Goal: Book appointment/travel/reservation

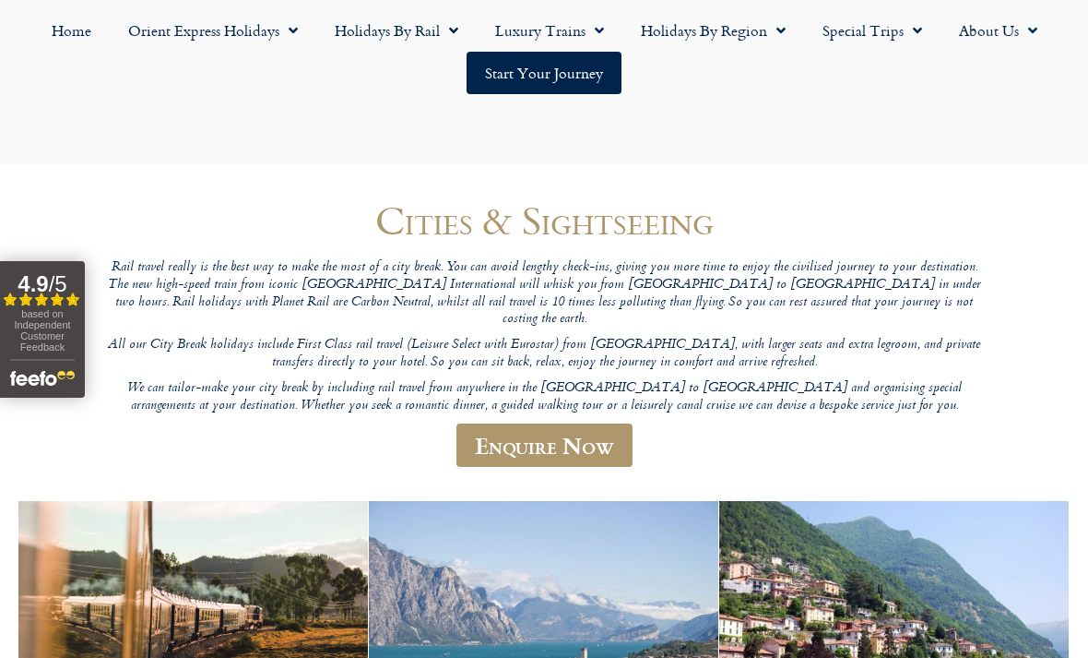
scroll to position [6361, 0]
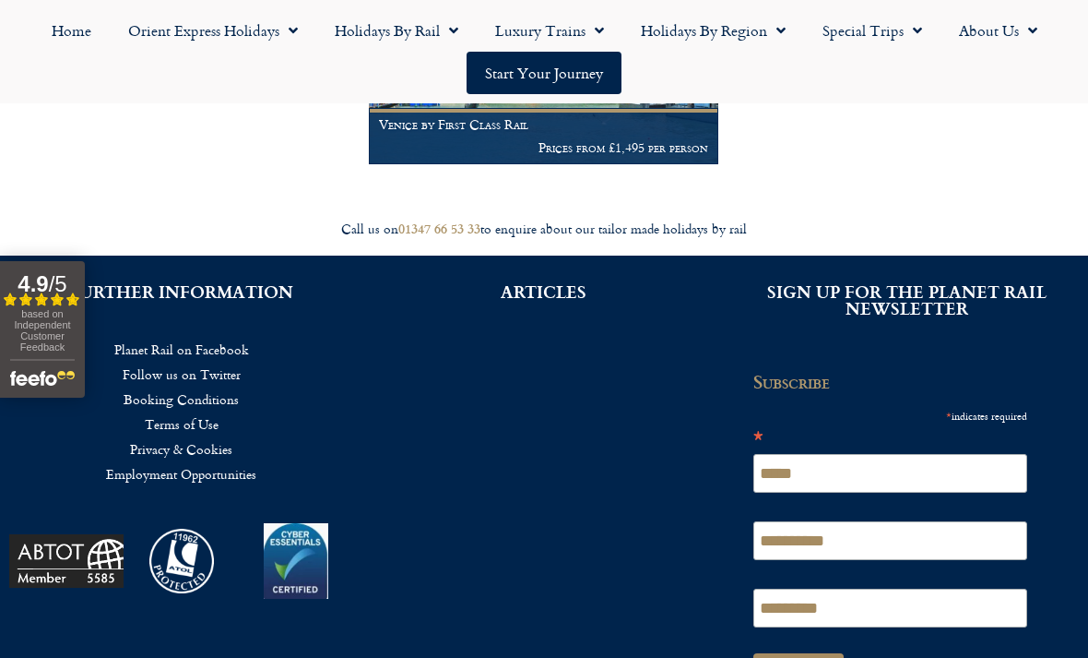
click at [384, 31] on link "Holidays by Rail" at bounding box center [396, 30] width 160 height 42
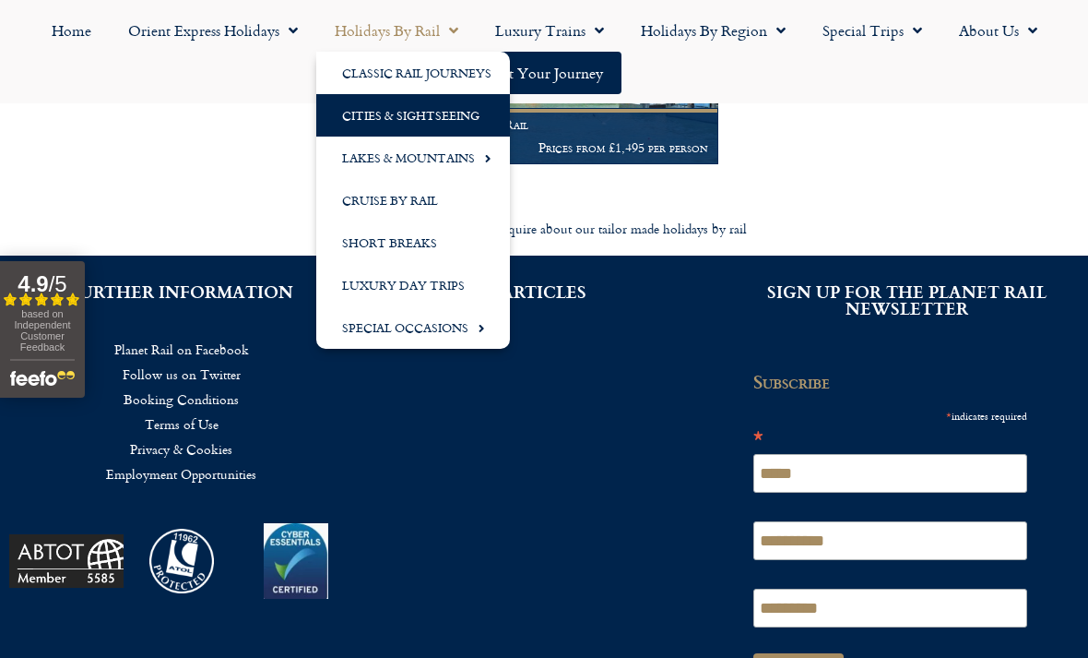
click at [718, 41] on link "Holidays by Region" at bounding box center [714, 30] width 182 height 42
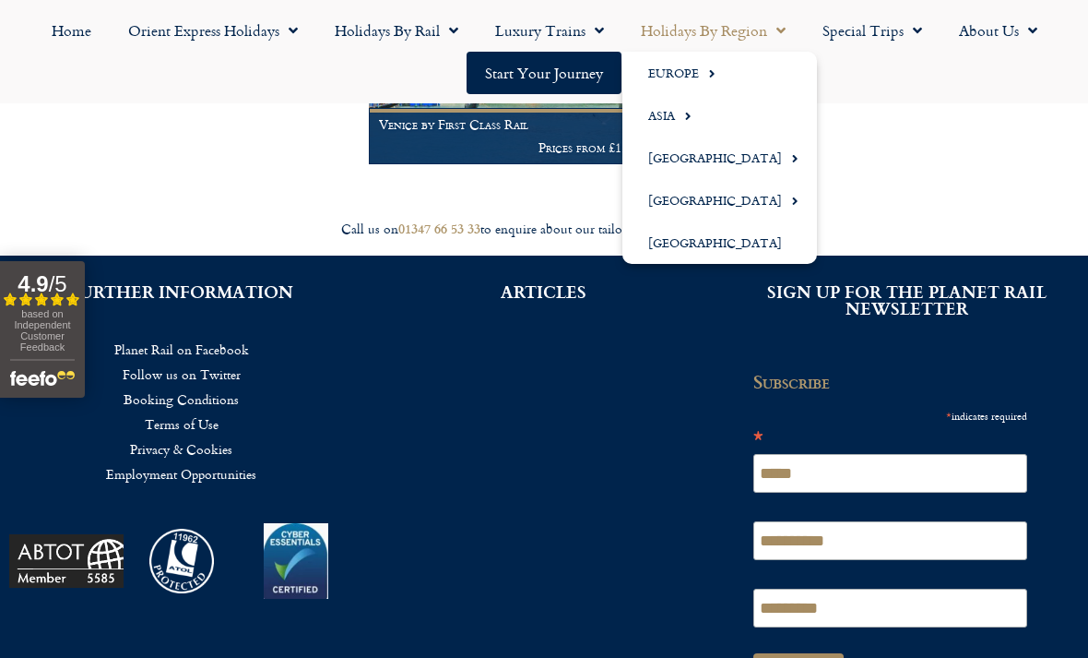
click at [668, 76] on link "Europe" at bounding box center [720, 73] width 195 height 42
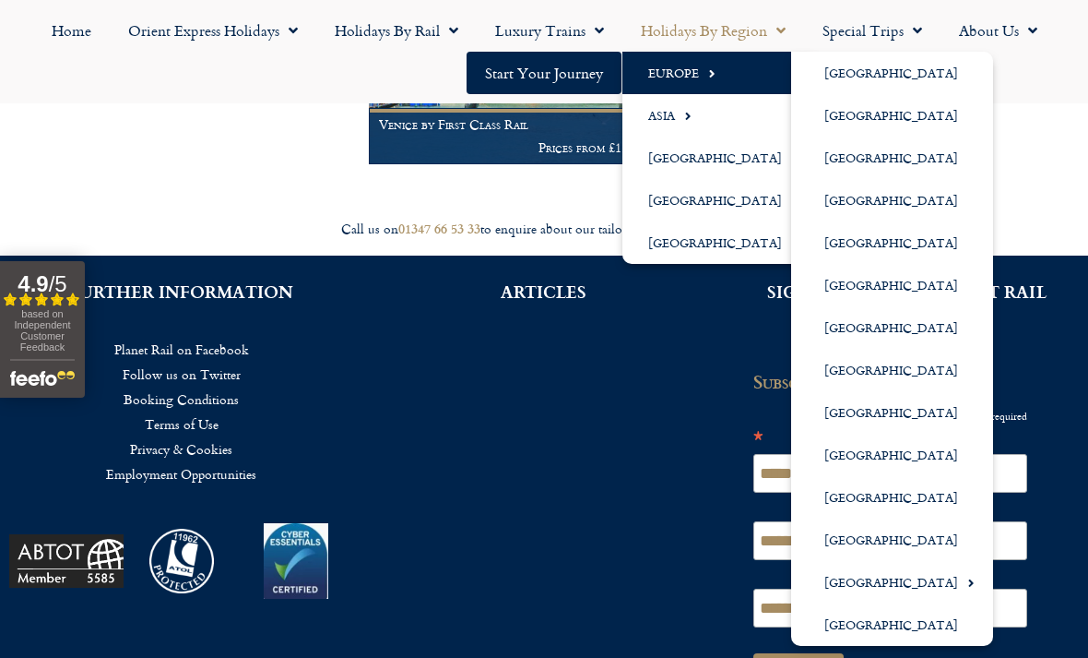
click at [825, 365] on link "[GEOGRAPHIC_DATA]" at bounding box center [892, 370] width 202 height 42
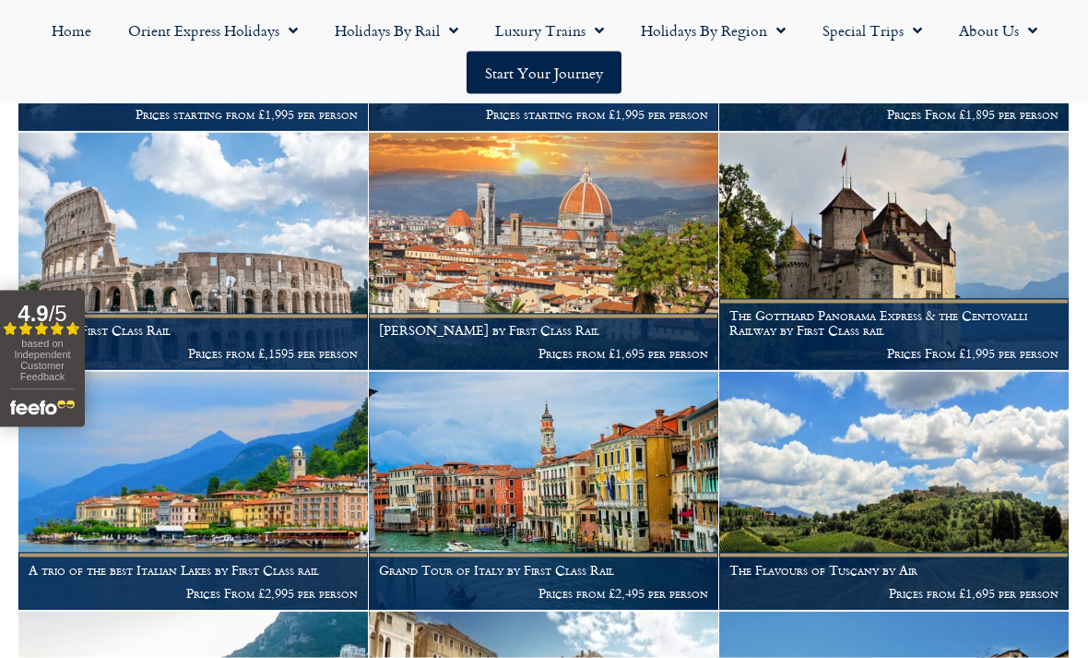
scroll to position [1154, 0]
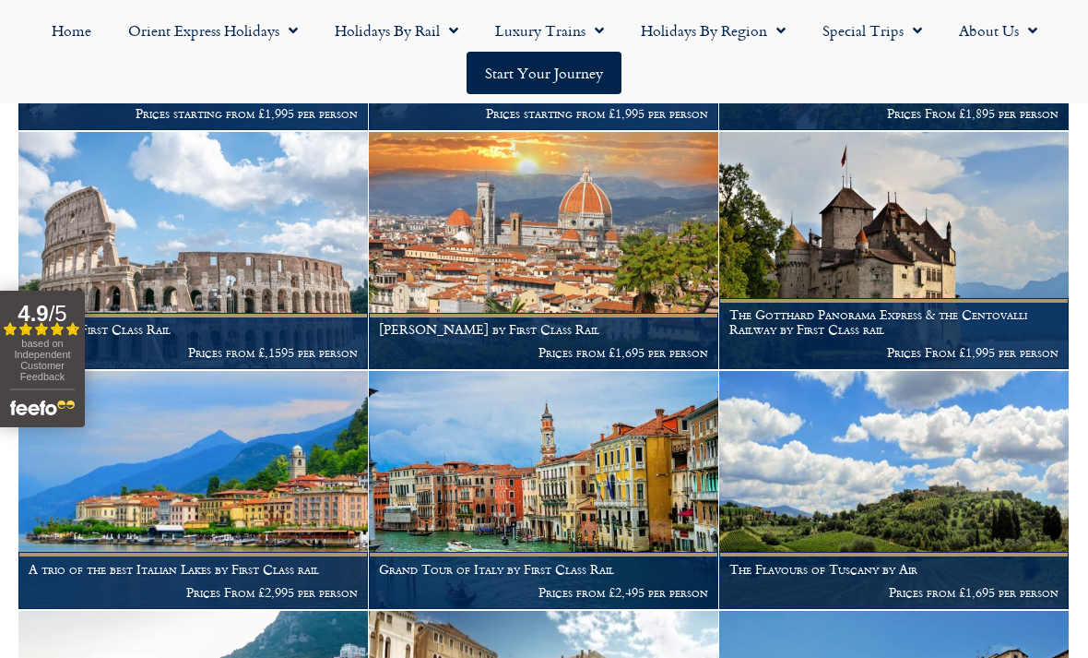
click at [490, 469] on img at bounding box center [544, 490] width 350 height 238
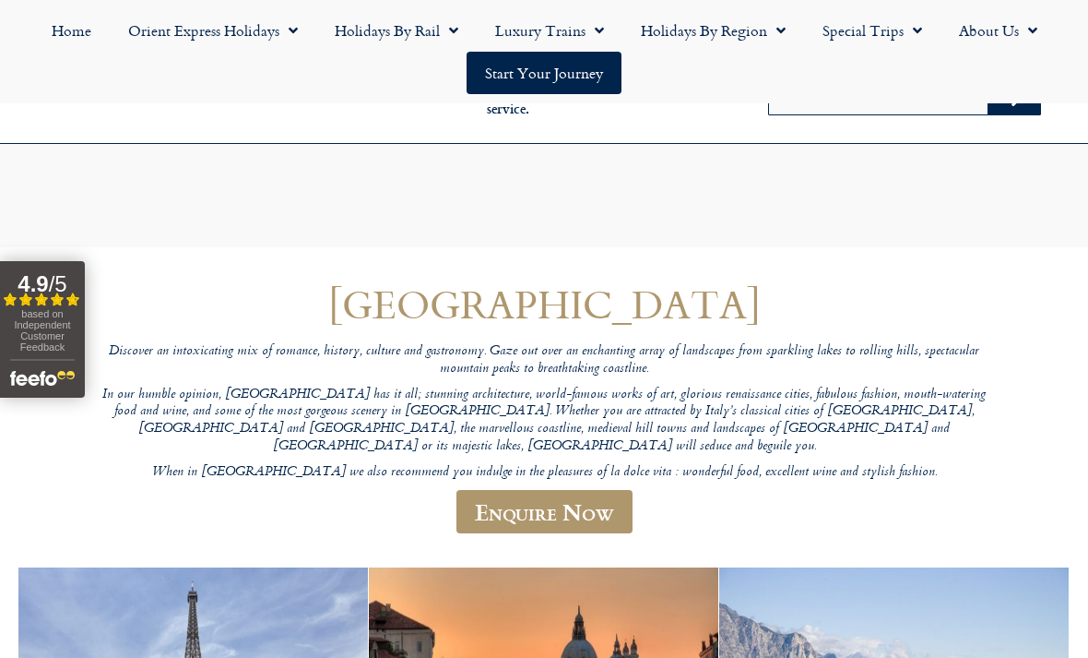
scroll to position [1213, 0]
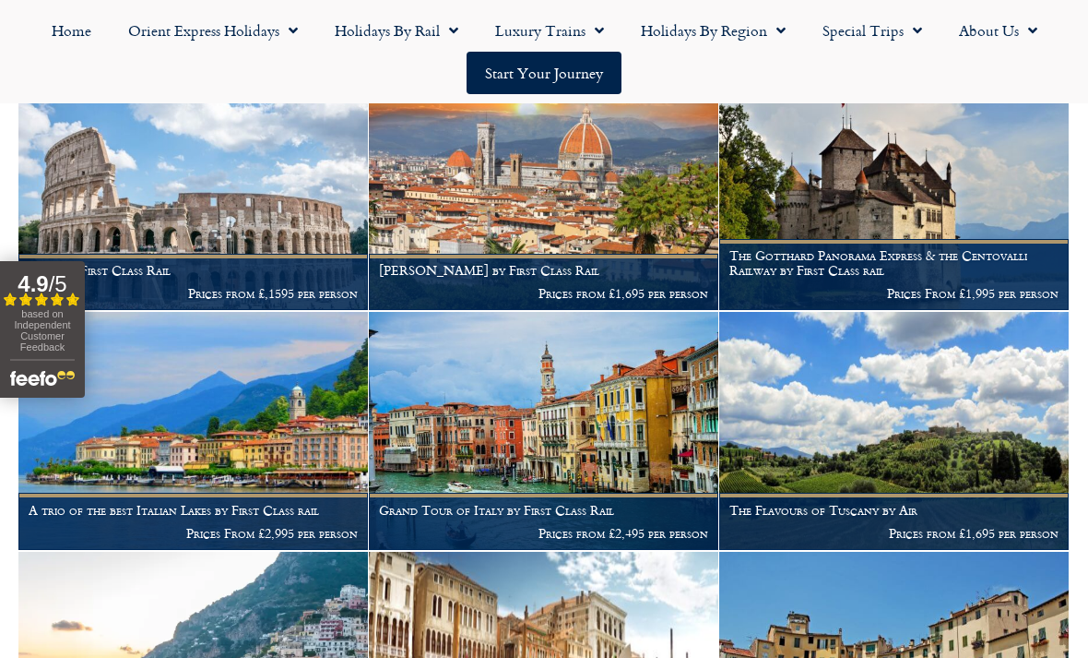
click at [485, 188] on img at bounding box center [544, 192] width 350 height 238
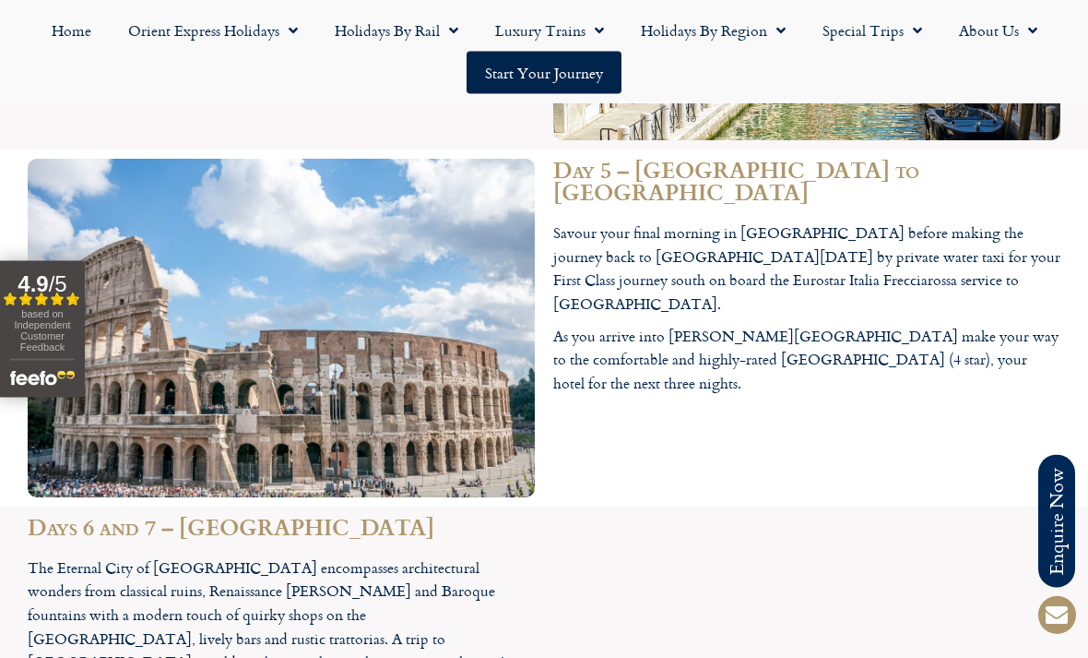
scroll to position [3843, 0]
